Goal: Task Accomplishment & Management: Use online tool/utility

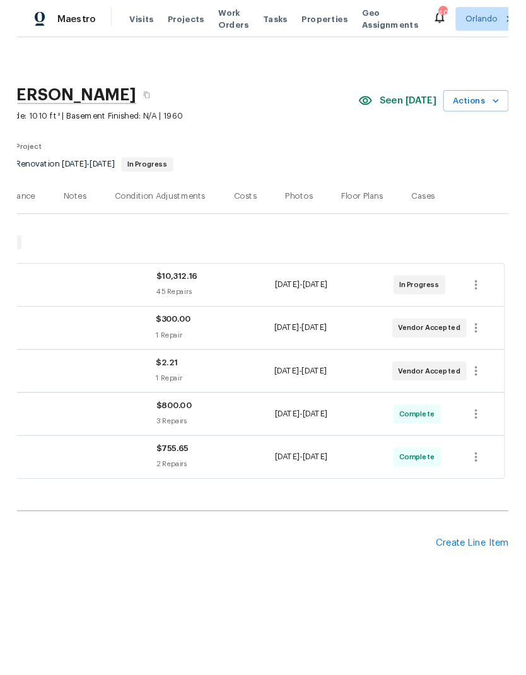
scroll to position [0, 187]
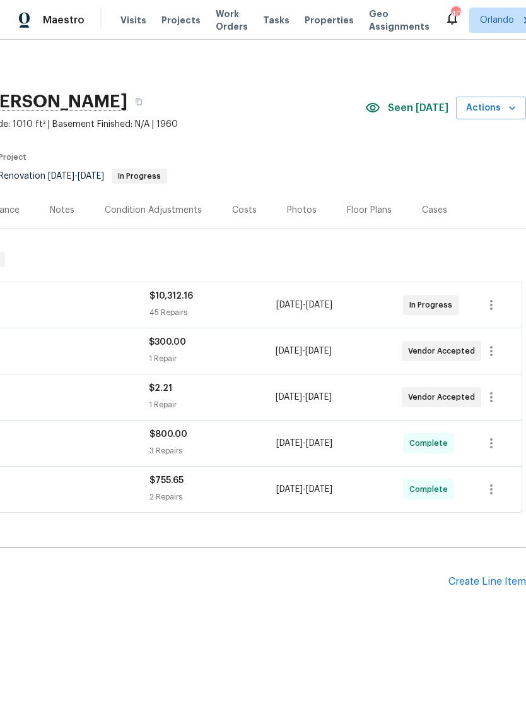
click at [496, 107] on span "Actions" at bounding box center [491, 108] width 50 height 16
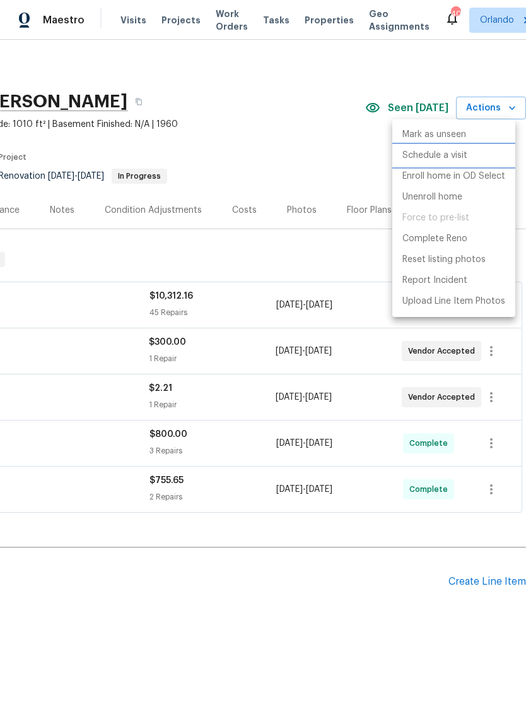
click at [453, 157] on p "Schedule a visit" at bounding box center [435, 155] width 65 height 13
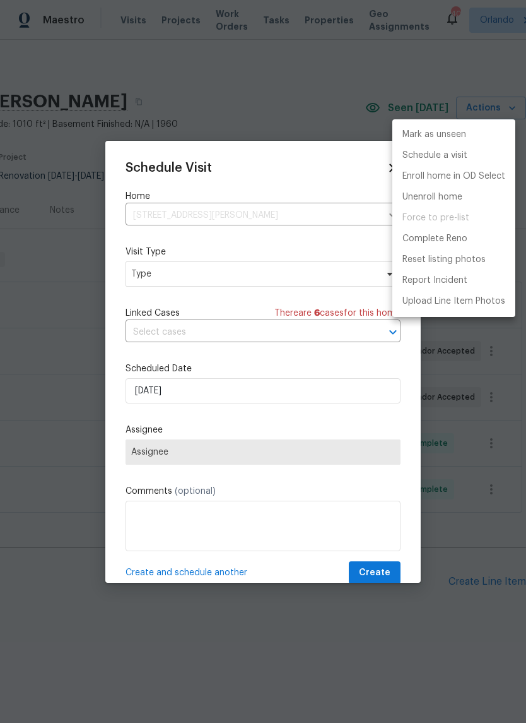
click at [287, 278] on div at bounding box center [263, 361] width 526 height 723
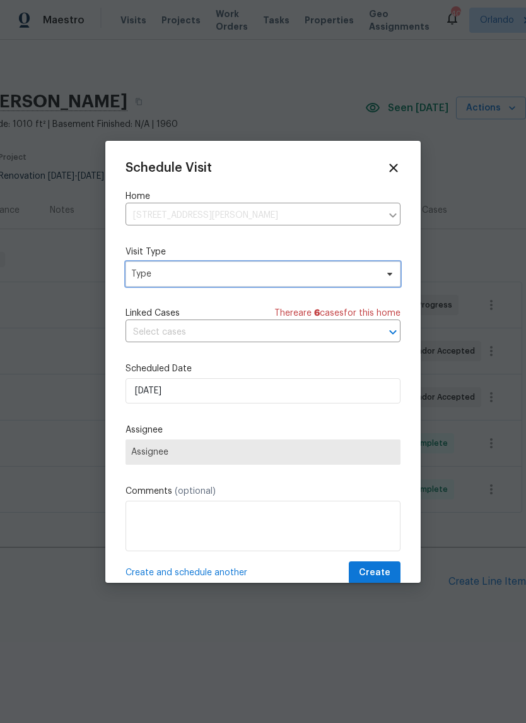
click at [311, 284] on span "Type" at bounding box center [263, 273] width 275 height 25
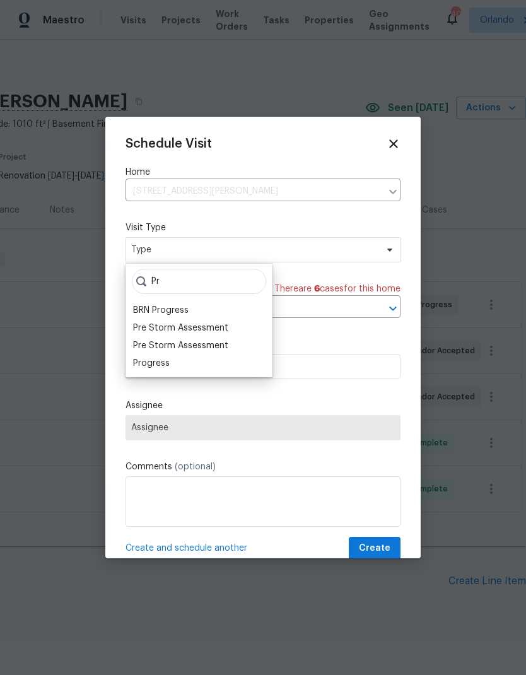
type input "Pr"
click at [155, 363] on div "Progress" at bounding box center [151, 363] width 37 height 13
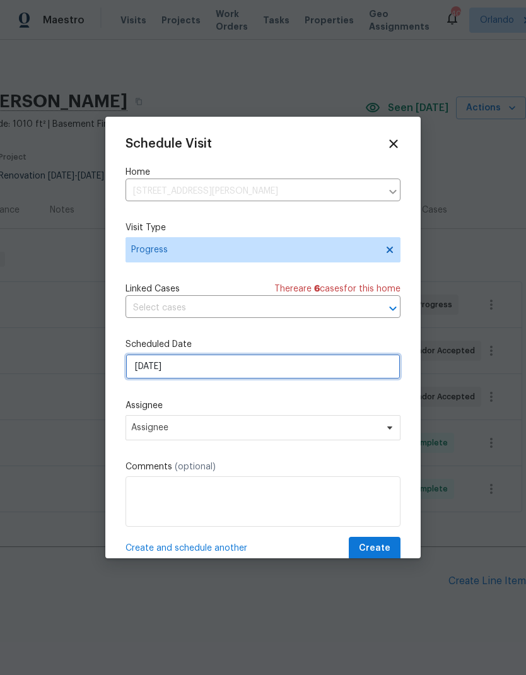
click at [241, 374] on input "8/24/2025" at bounding box center [263, 366] width 275 height 25
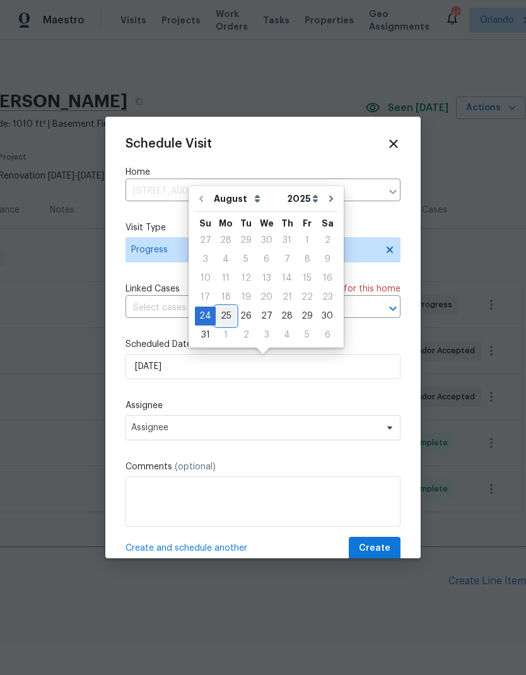
click at [227, 316] on div "25" at bounding box center [226, 316] width 20 height 18
type input "8/25/2025"
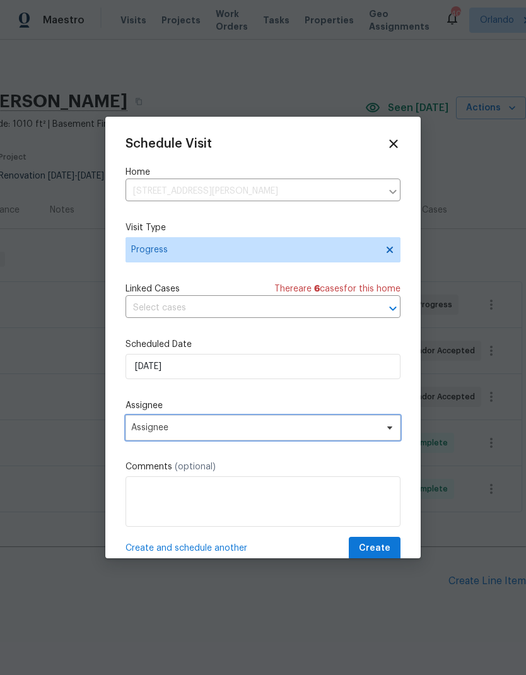
click at [268, 432] on span "Assignee" at bounding box center [254, 428] width 247 height 10
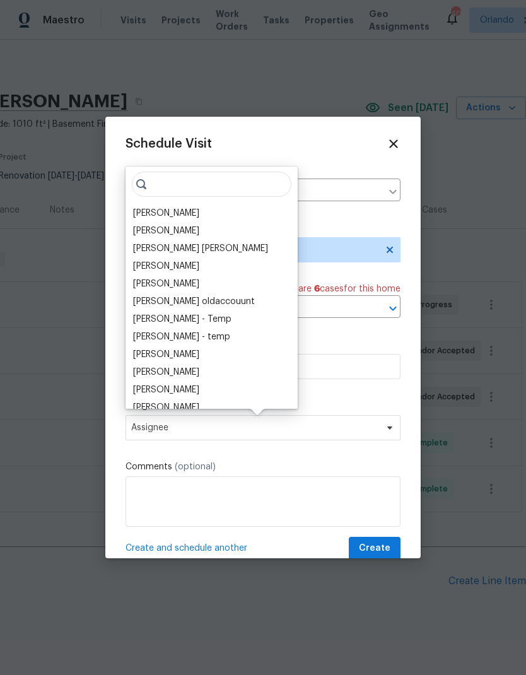
click at [168, 216] on div "[PERSON_NAME]" at bounding box center [166, 213] width 66 height 13
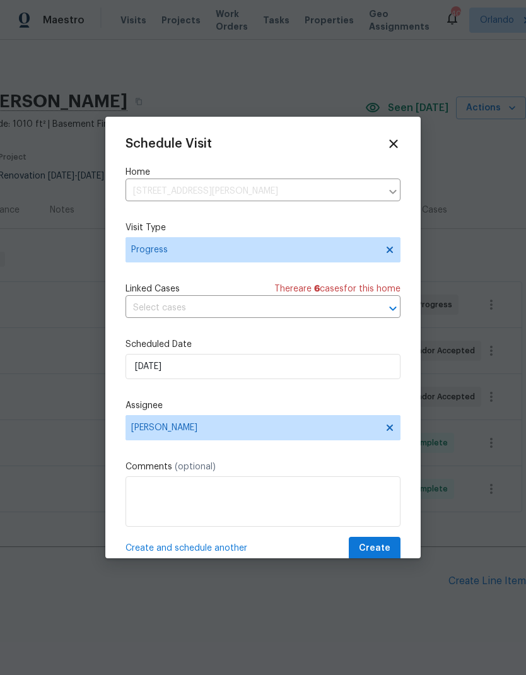
click at [388, 545] on span "Create" at bounding box center [375, 549] width 32 height 16
